Goal: Task Accomplishment & Management: Use online tool/utility

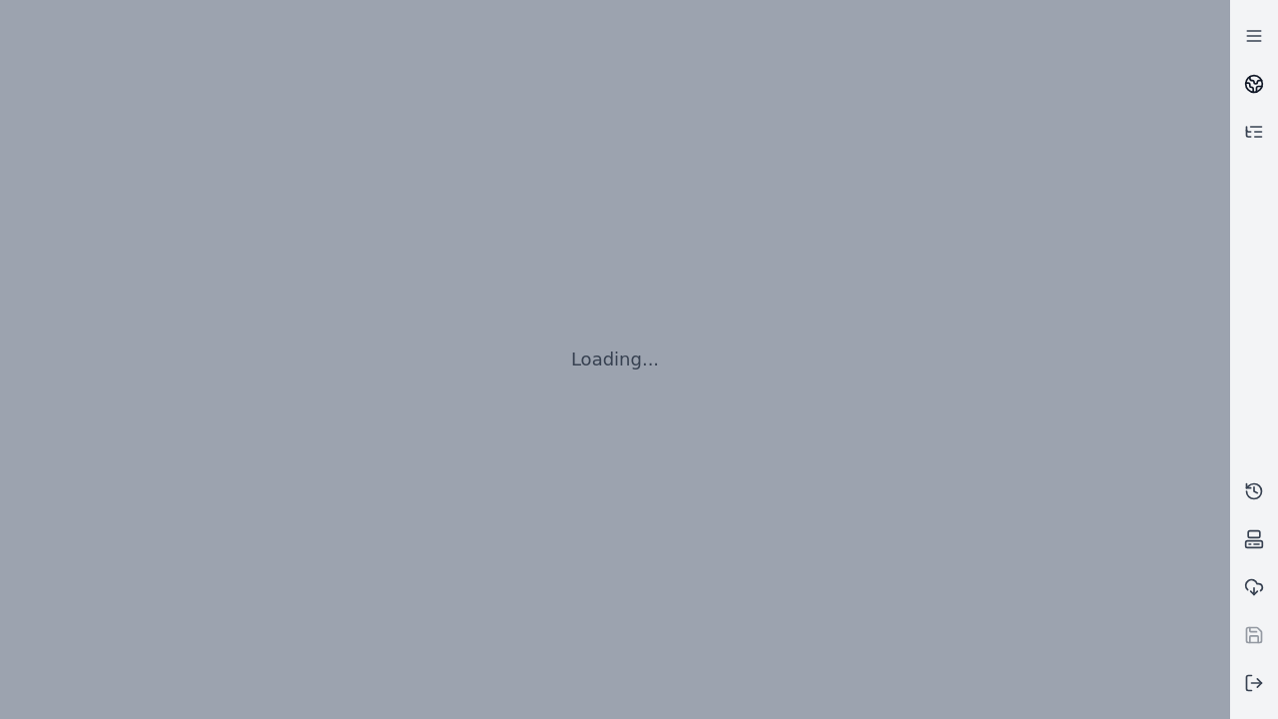
click at [1254, 84] on icon at bounding box center [1256, 80] width 12 height 7
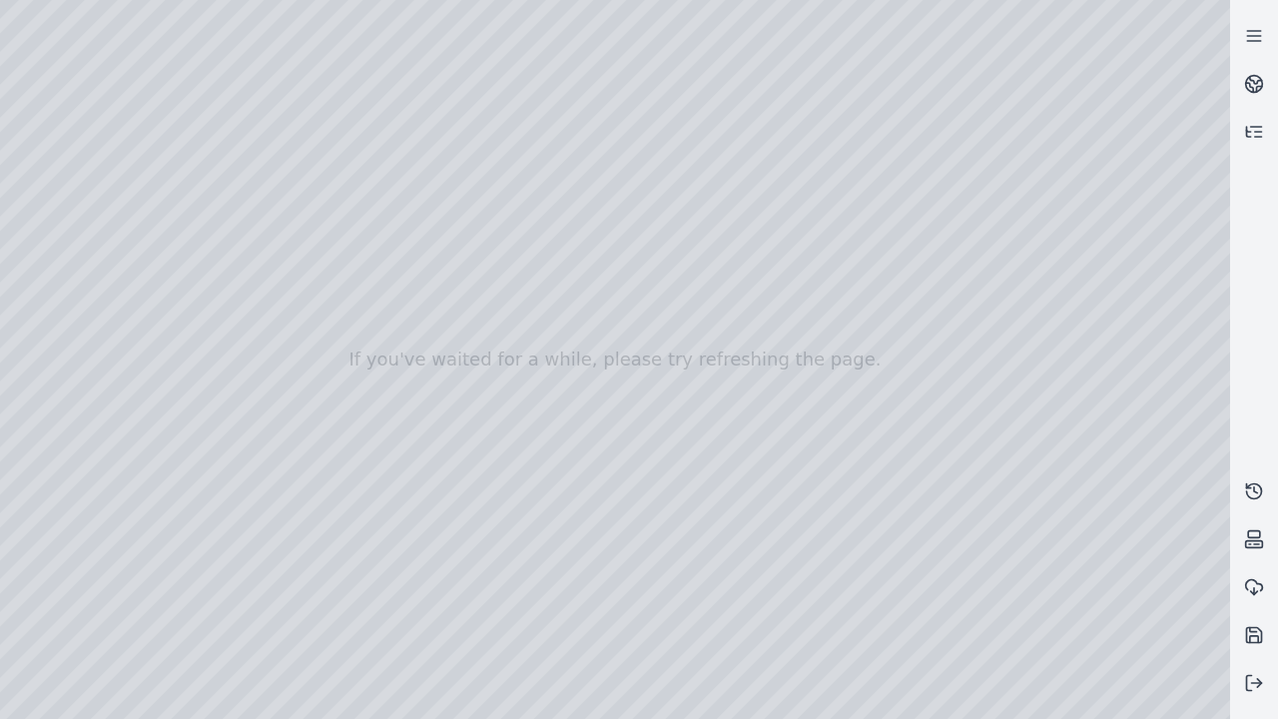
click at [1127, 704] on div at bounding box center [615, 359] width 1230 height 719
